Goal: Obtain resource: Obtain resource

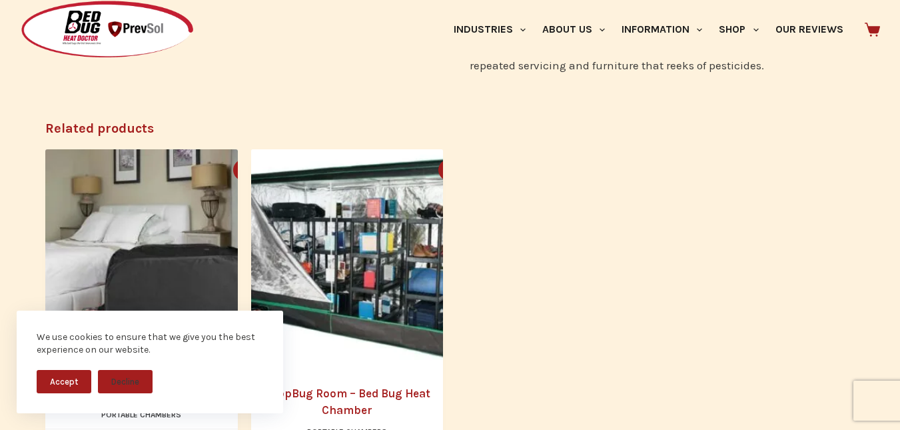
scroll to position [888, 0]
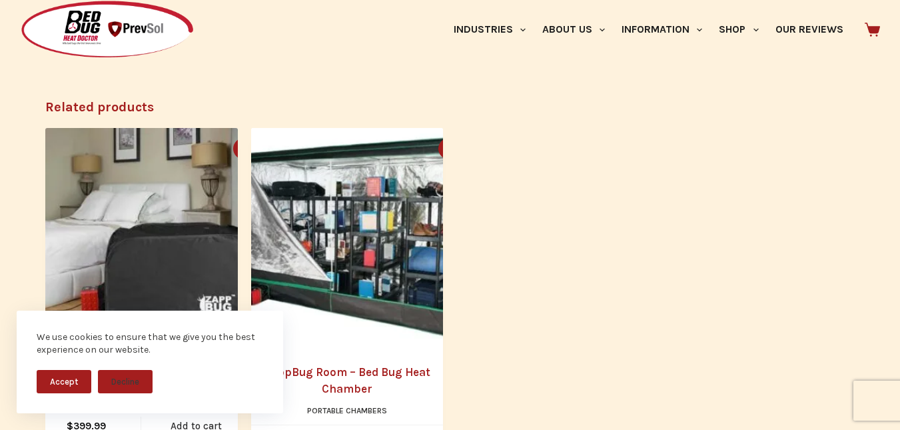
click at [484, 260] on ul "Quick view icon ZappBug Bed Bug Oven 2 Portable Chambers $ 399.99 Add to cart Q…" at bounding box center [450, 298] width 810 height 341
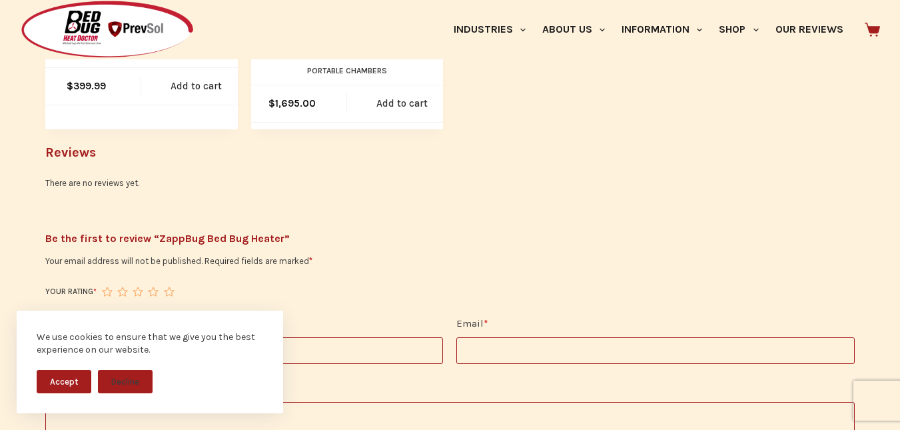
scroll to position [1244, 0]
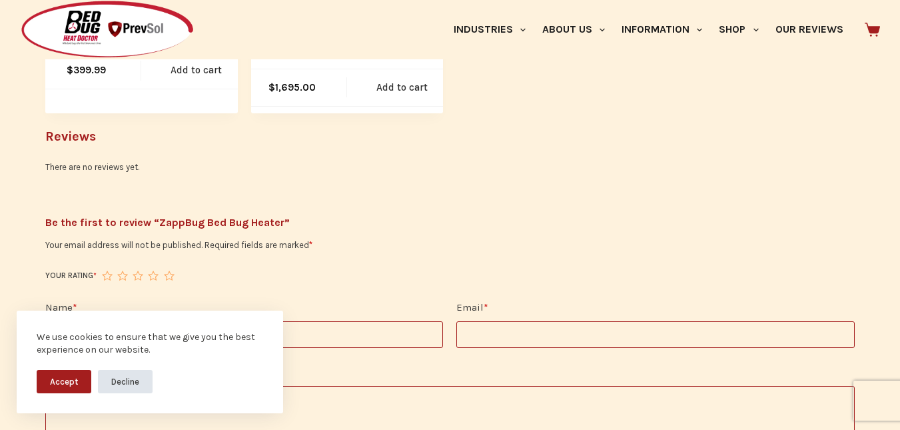
click at [127, 379] on button "Decline" at bounding box center [125, 381] width 55 height 23
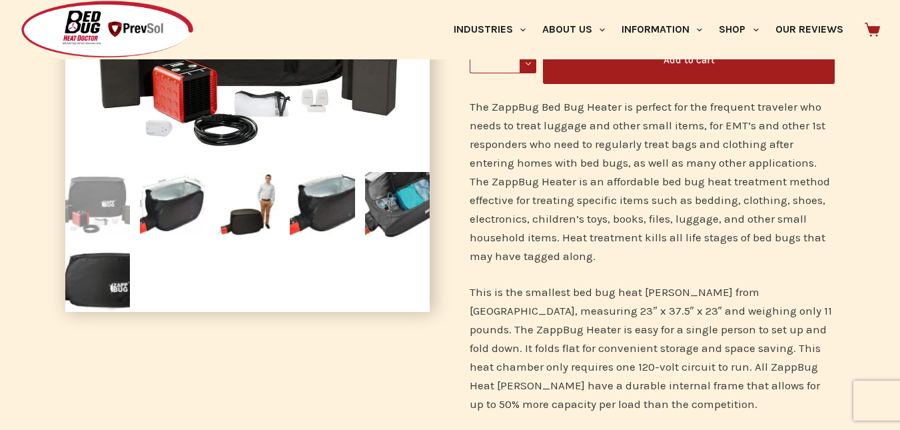
scroll to position [222, 0]
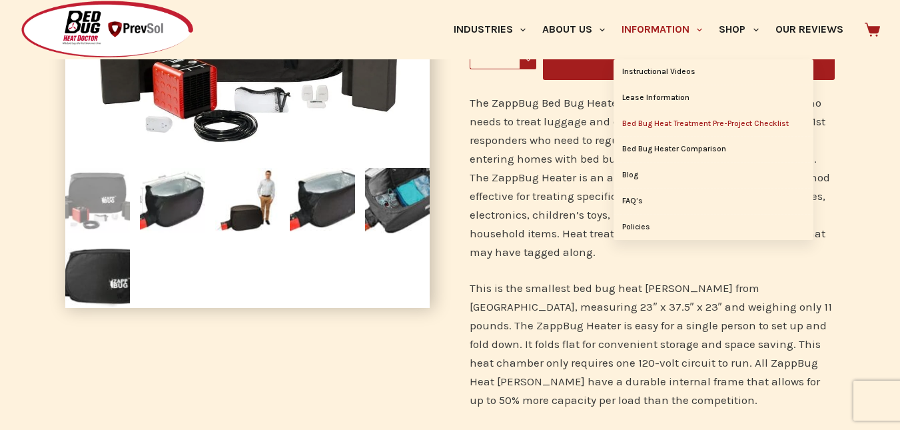
click at [684, 123] on link "Bed Bug Heat Treatment Pre-Project Checklist" at bounding box center [714, 123] width 200 height 25
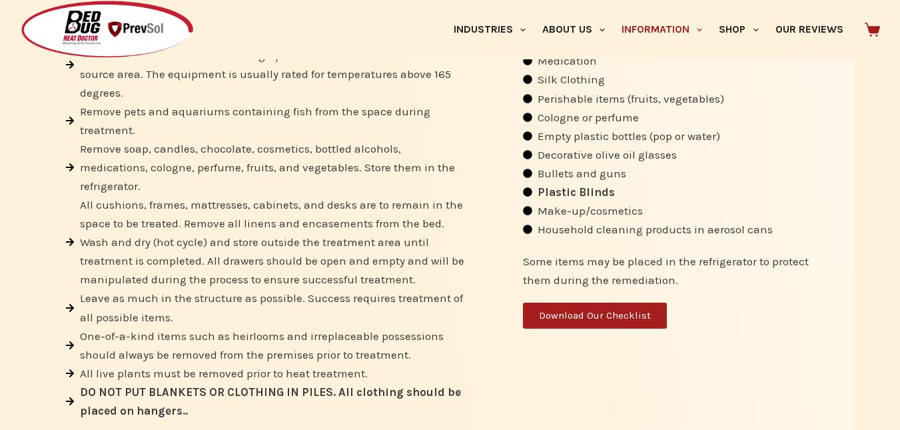
scroll to position [711, 0]
click at [603, 313] on span "Download Our Checklist" at bounding box center [595, 315] width 112 height 10
